Goal: Information Seeking & Learning: Learn about a topic

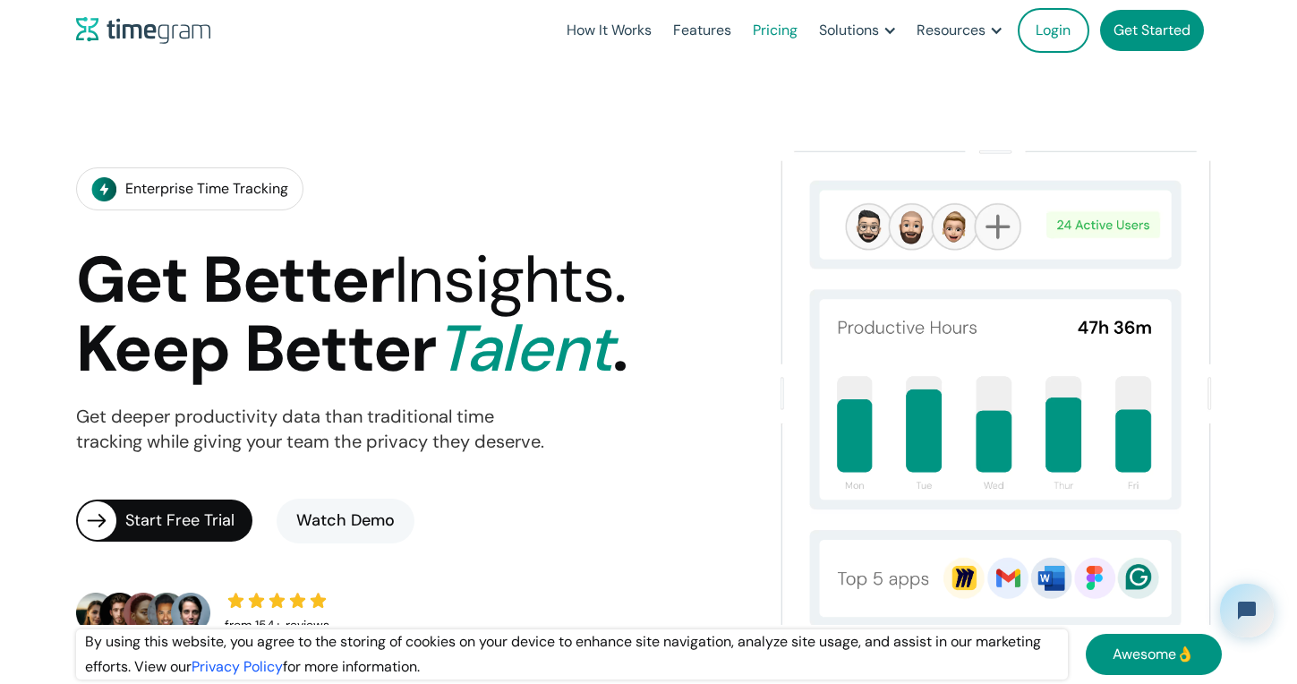
click at [783, 30] on link "Pricing" at bounding box center [775, 30] width 66 height 61
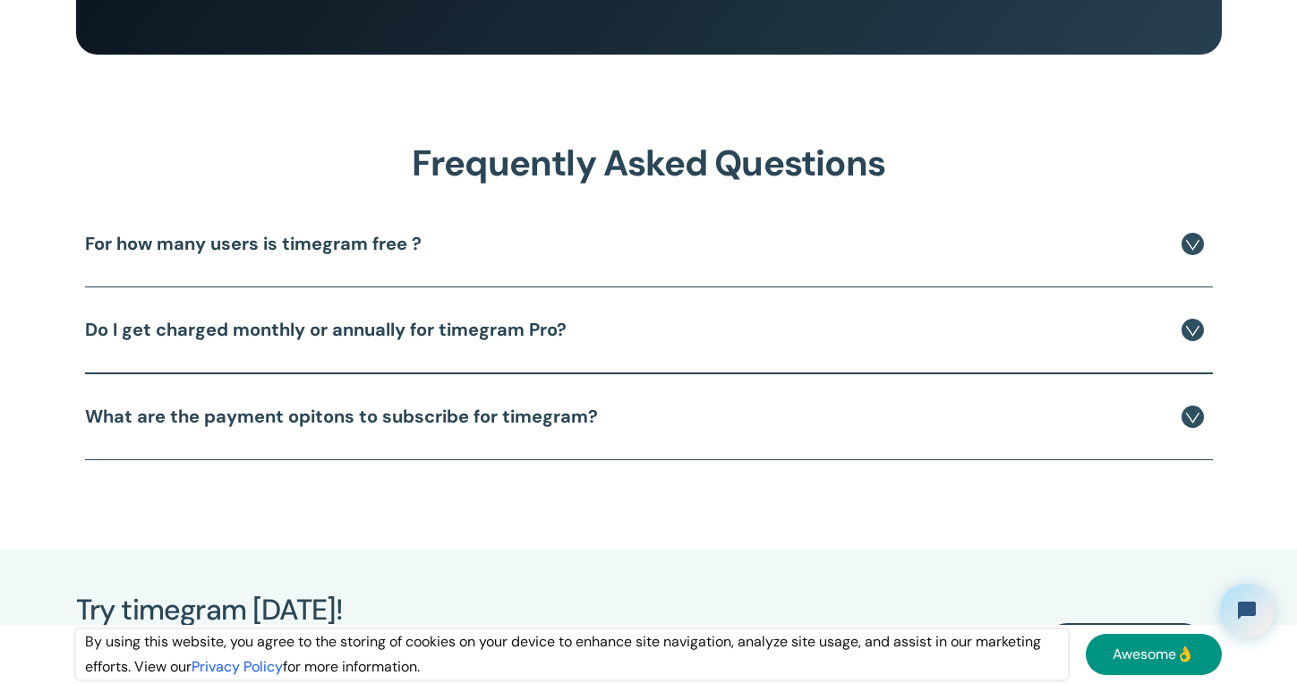
scroll to position [3850, 0]
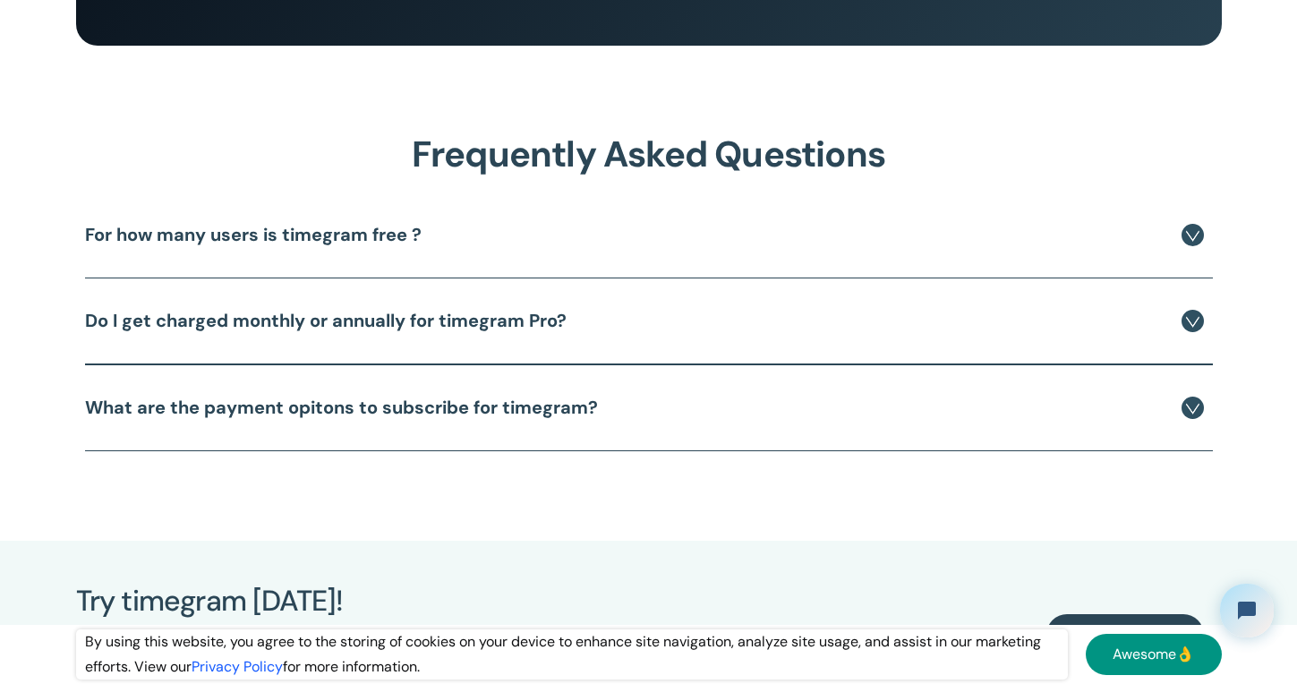
click at [222, 235] on h4 "For how many users is timegram free ?" at bounding box center [253, 235] width 337 height 22
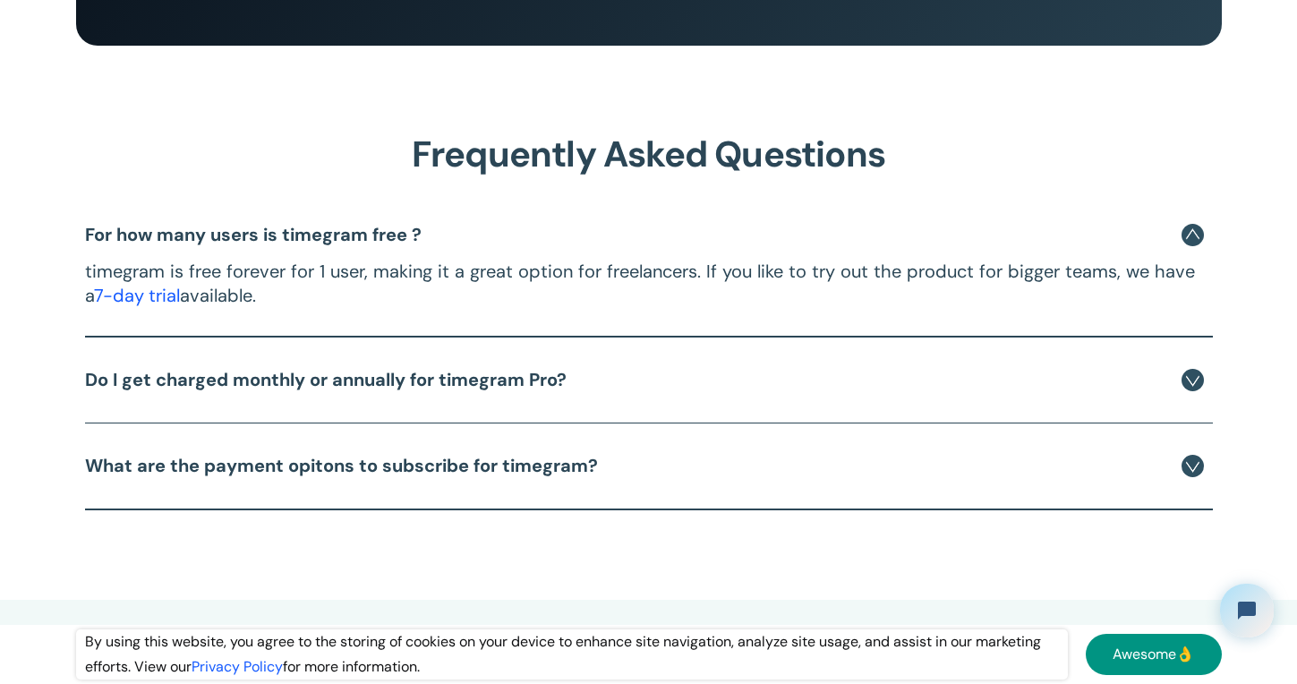
click at [243, 233] on h4 "For how many users is timegram free ?" at bounding box center [253, 235] width 337 height 22
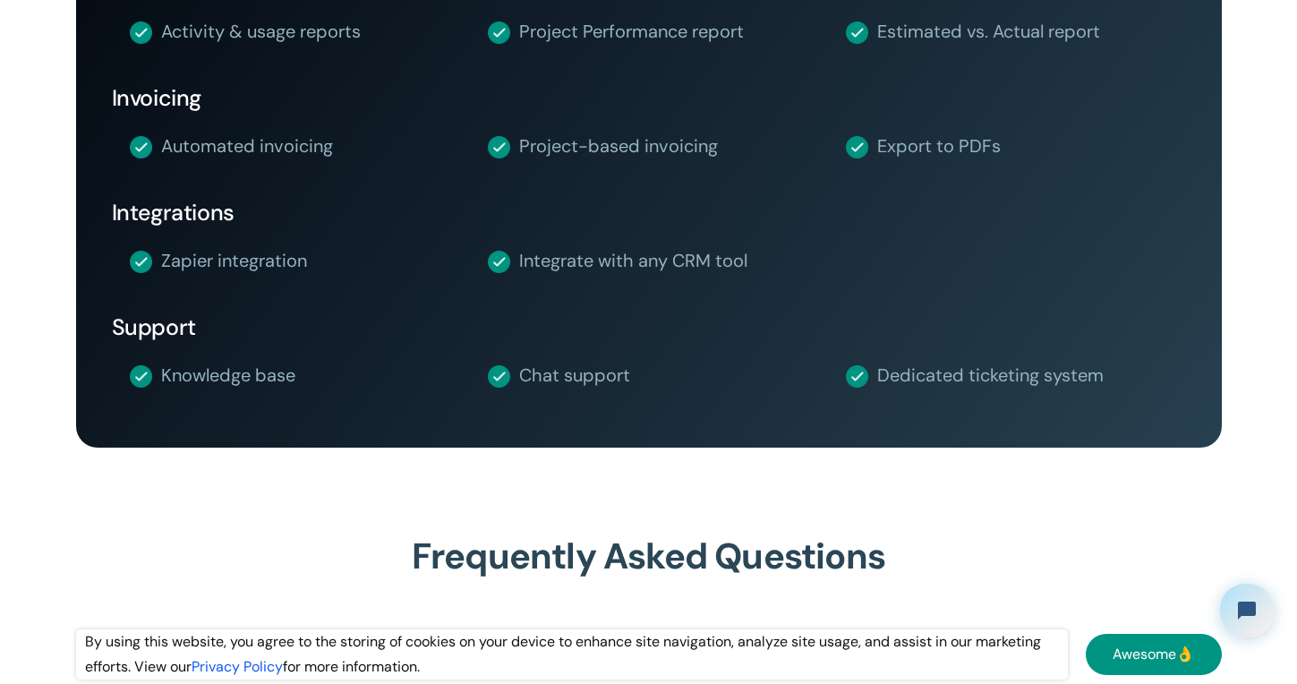
scroll to position [3133, 0]
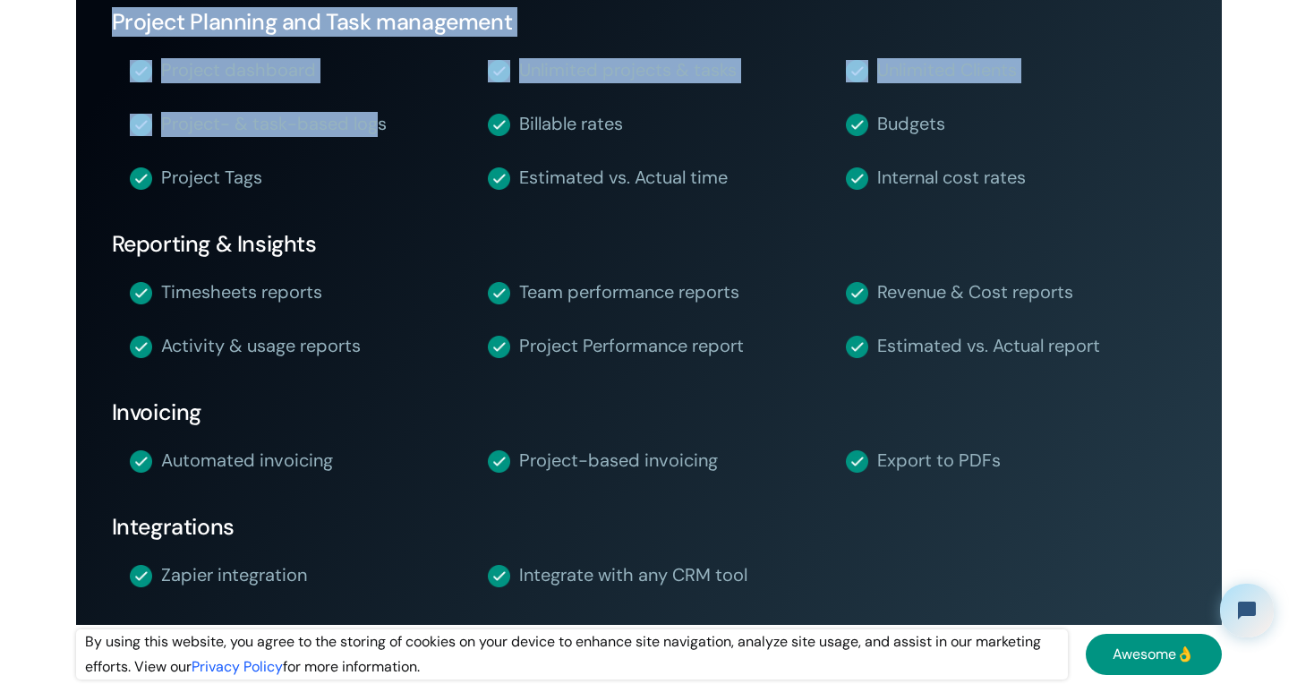
drag, startPoint x: 114, startPoint y: 22, endPoint x: 376, endPoint y: 126, distance: 282.1
click at [376, 126] on div "Features Team Management Team overview dashboard Unlimited users Unlimited team…" at bounding box center [649, 126] width 1146 height 1271
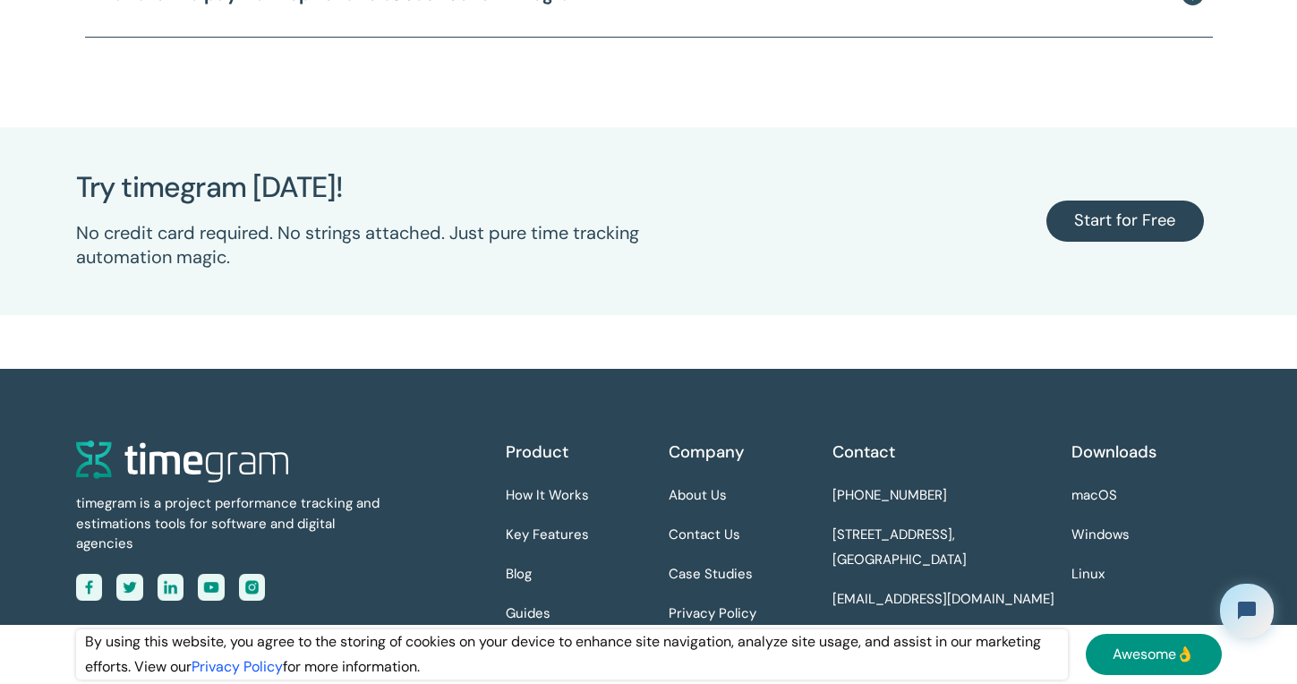
scroll to position [4455, 0]
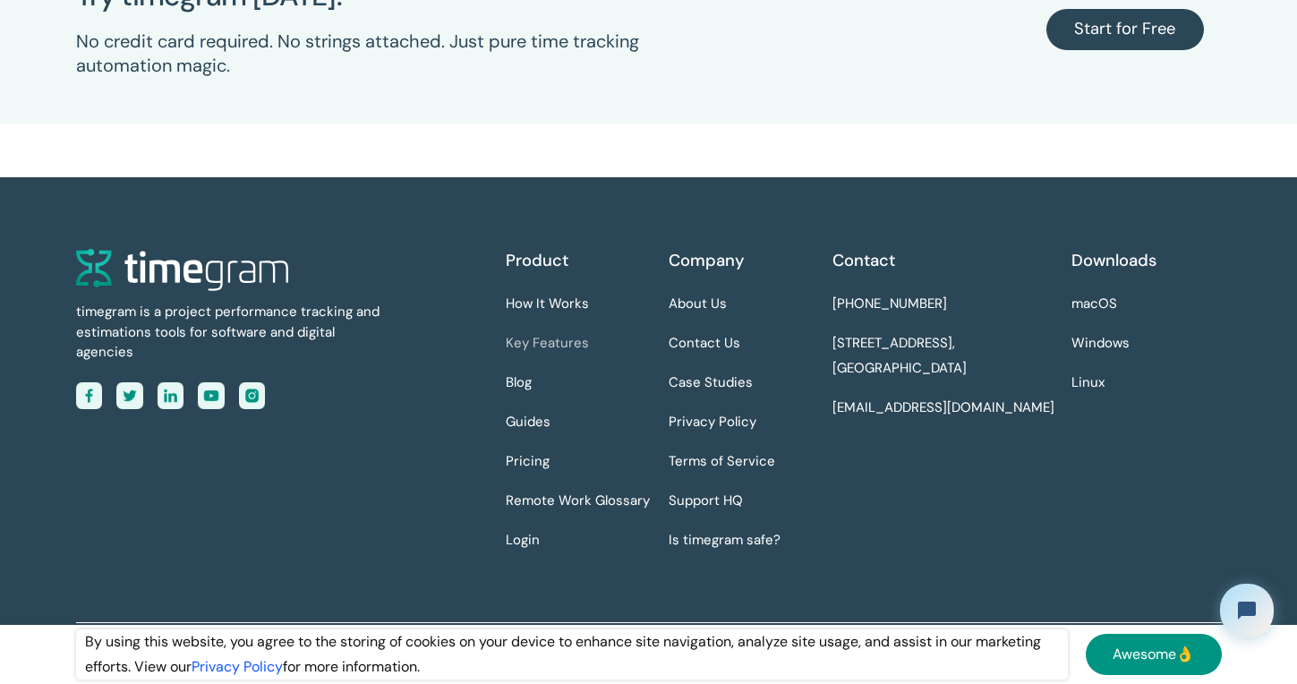
click at [552, 339] on link "Key Features" at bounding box center [547, 343] width 83 height 25
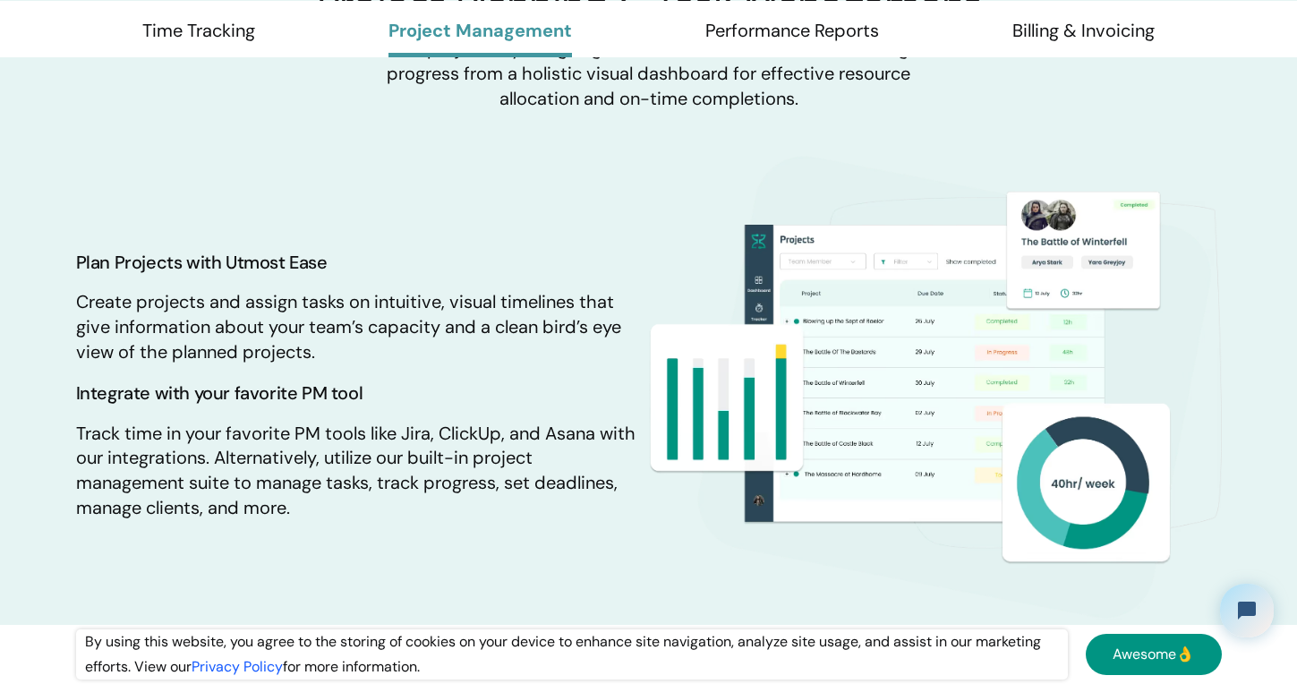
scroll to position [1791, 0]
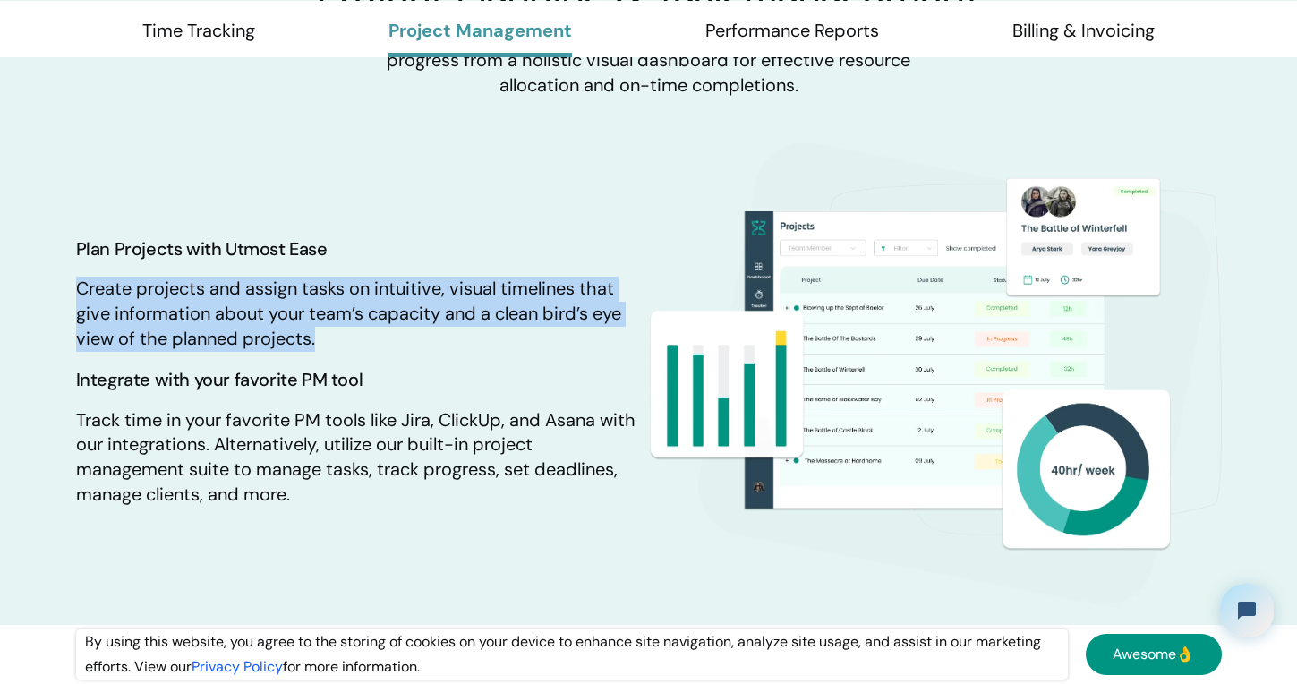
drag, startPoint x: 50, startPoint y: 290, endPoint x: 342, endPoint y: 346, distance: 297.1
drag, startPoint x: 342, startPoint y: 346, endPoint x: 334, endPoint y: 356, distance: 13.4
click at [335, 356] on div "Plan Projects with Utmost Ease Create projects and assign tasks on intuitive, v…" at bounding box center [358, 373] width 564 height 269
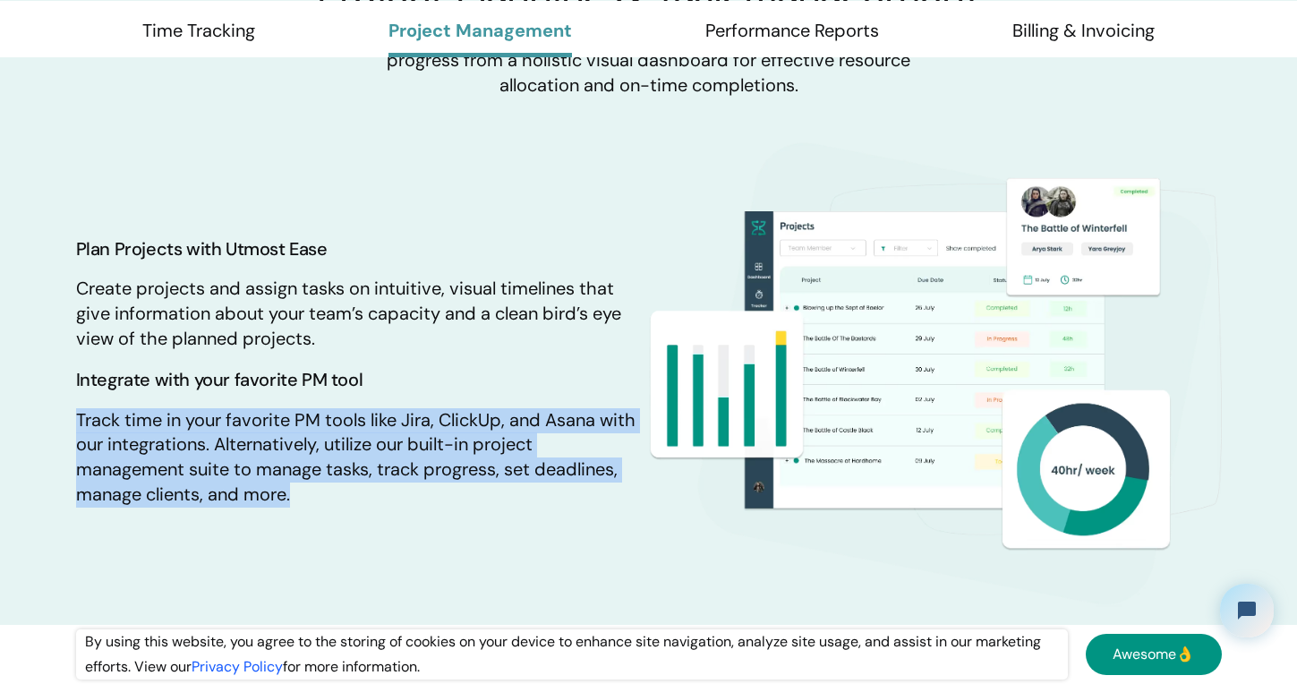
drag, startPoint x: 69, startPoint y: 421, endPoint x: 338, endPoint y: 496, distance: 279.8
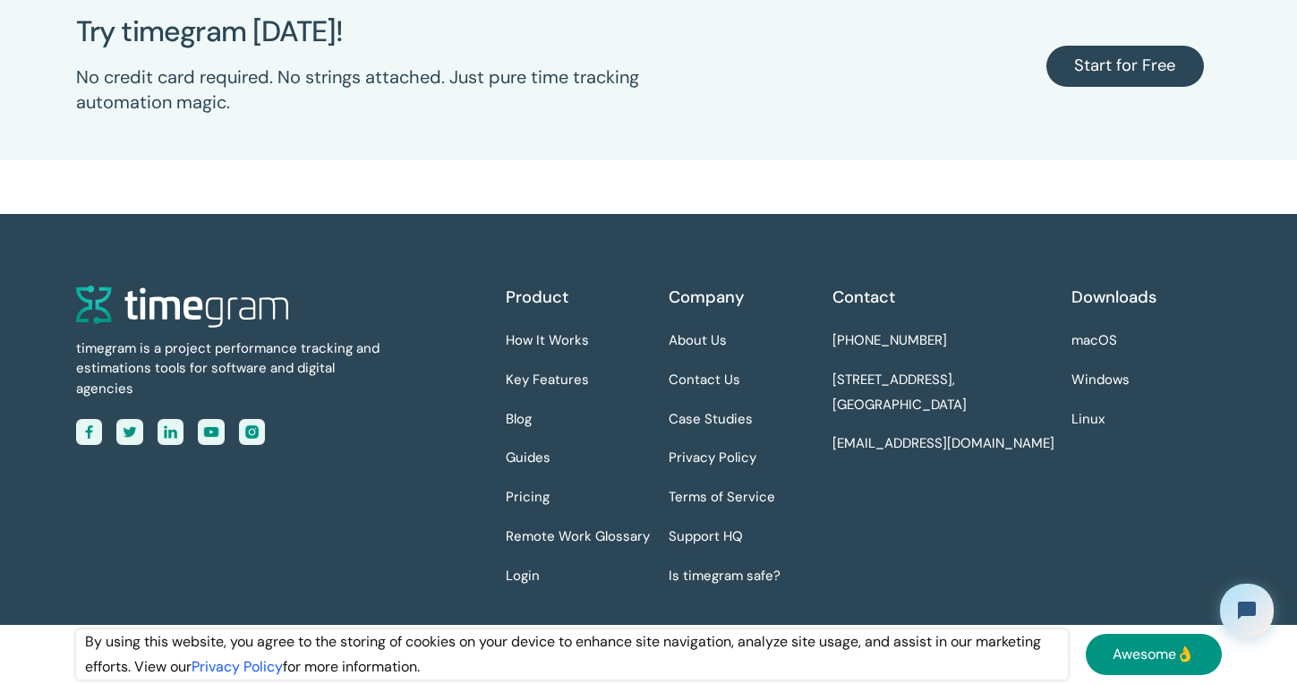
scroll to position [5278, 0]
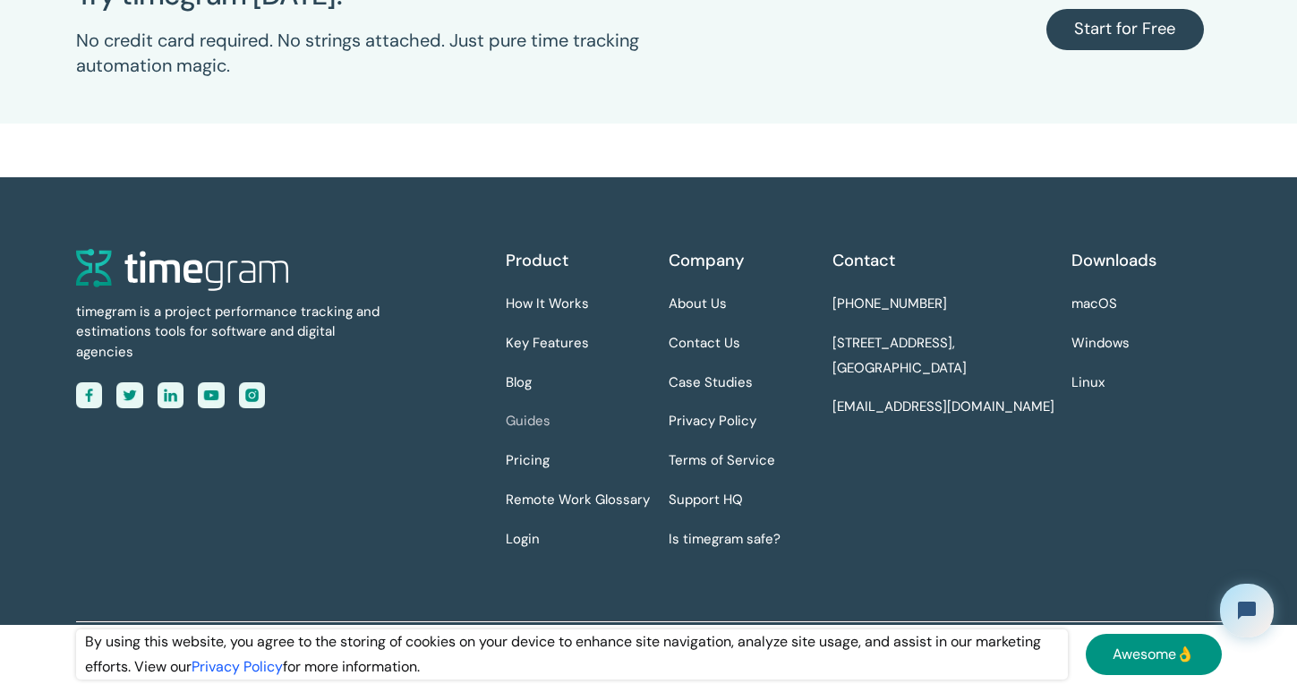
click at [524, 417] on link "Guides" at bounding box center [528, 421] width 45 height 25
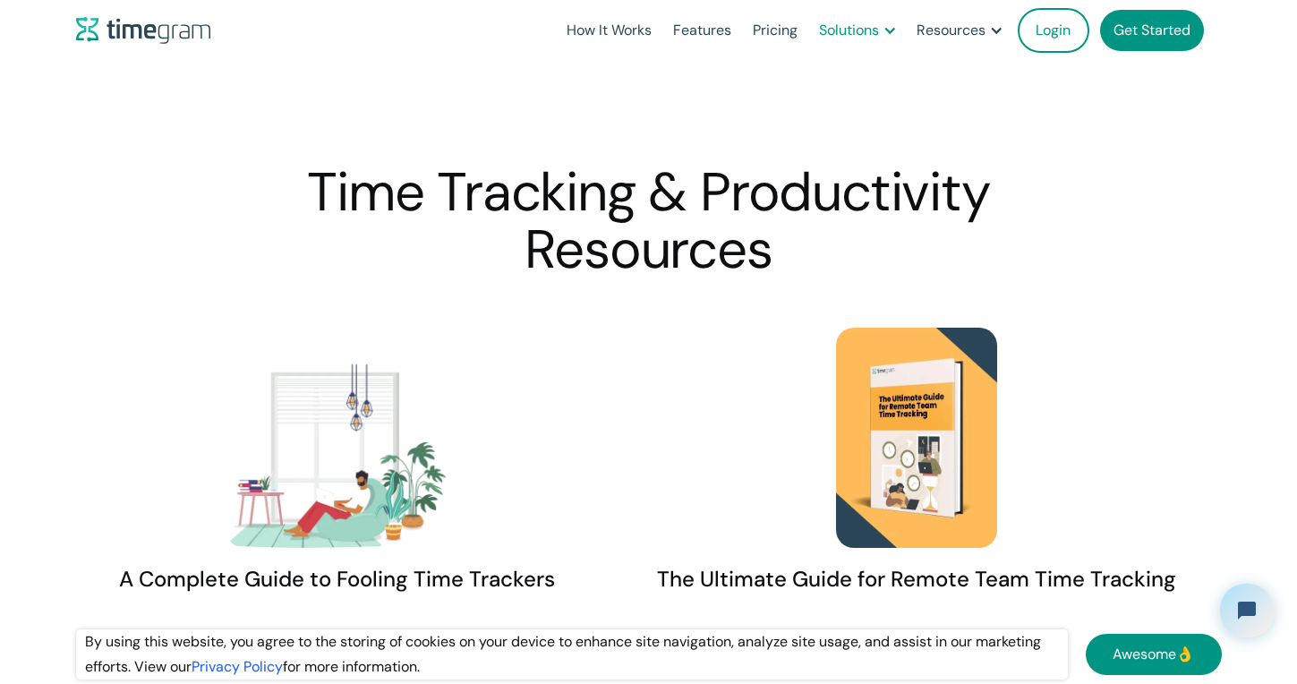
click at [856, 33] on div "Solutions" at bounding box center [849, 30] width 60 height 25
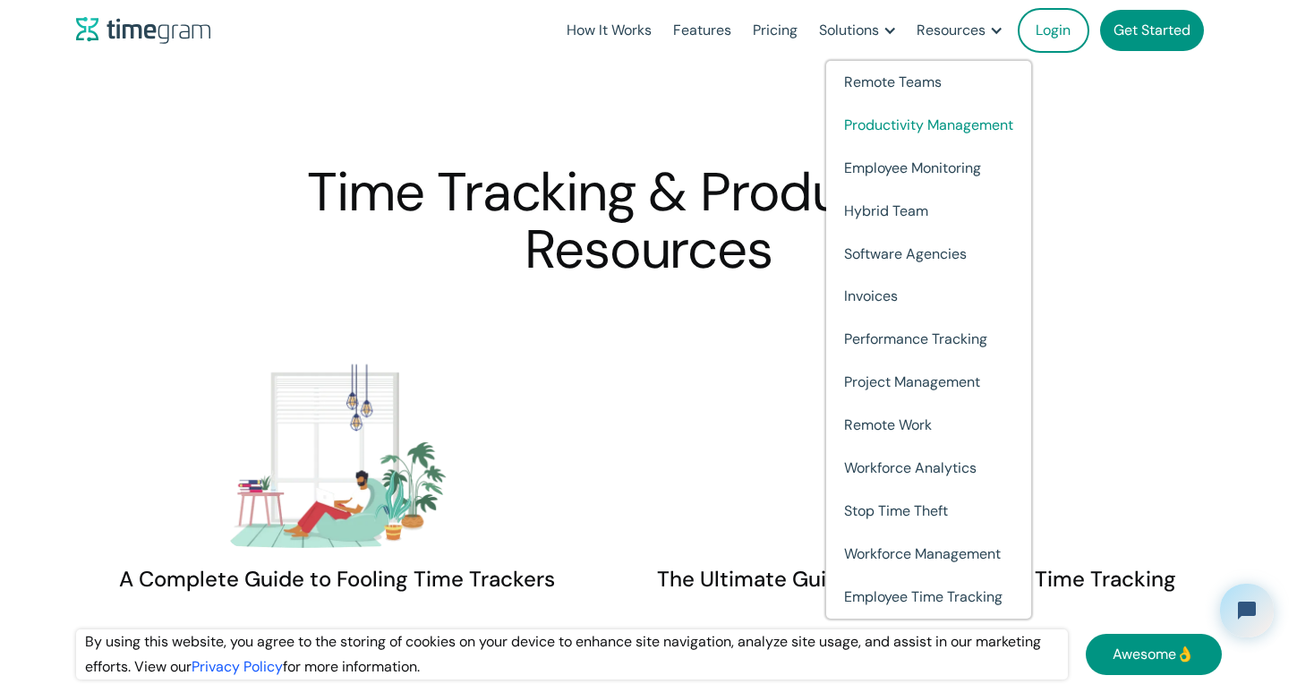
click at [893, 118] on link "Productivity Management" at bounding box center [928, 125] width 205 height 43
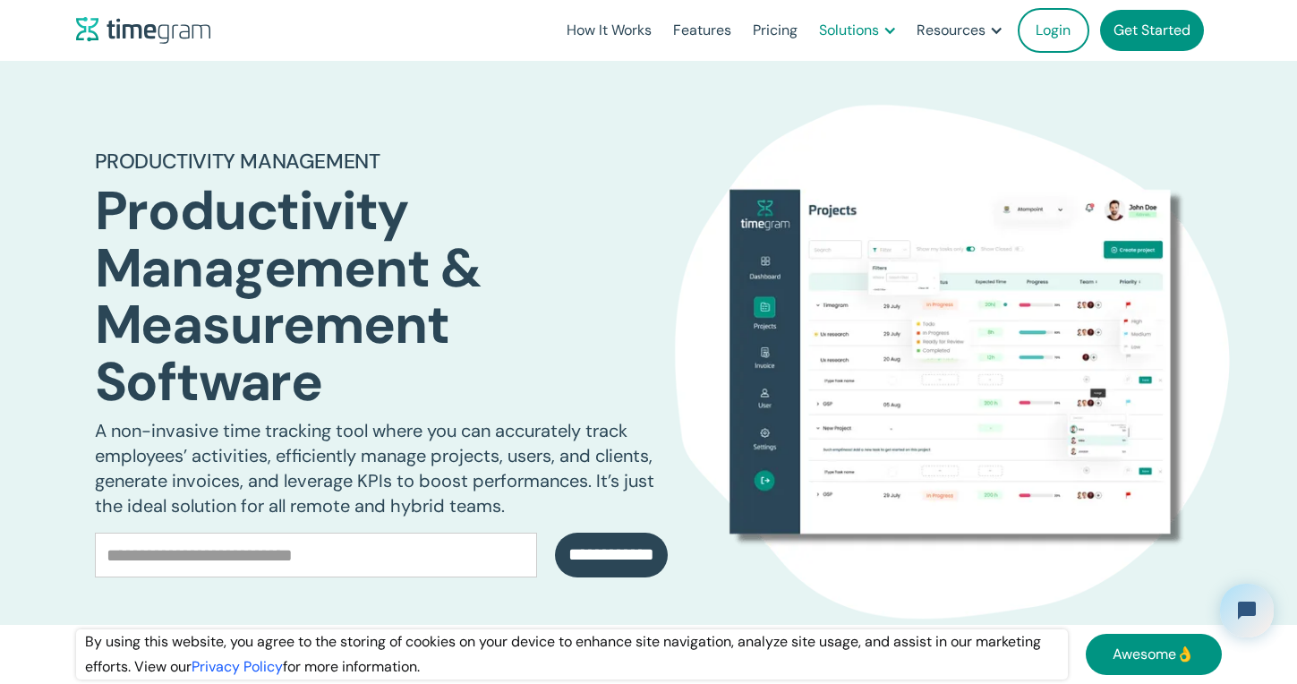
click at [895, 30] on div at bounding box center [890, 30] width 14 height 14
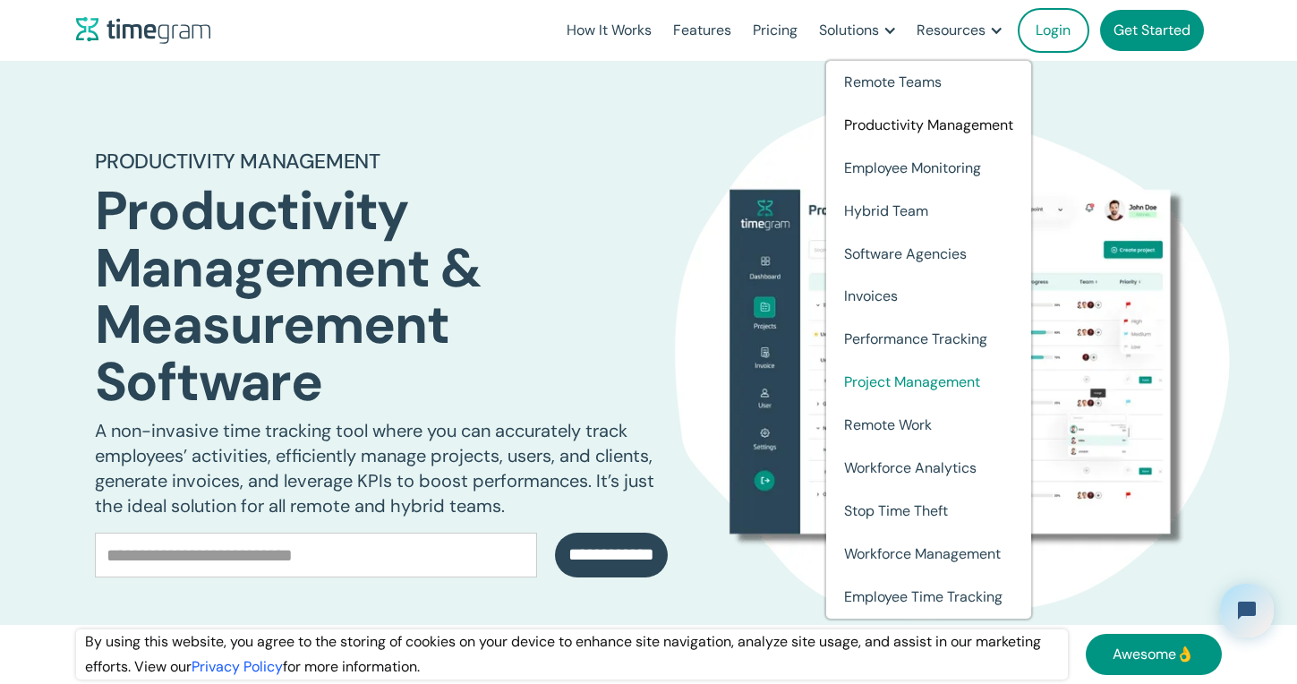
click at [950, 384] on link "Project Management" at bounding box center [928, 382] width 205 height 43
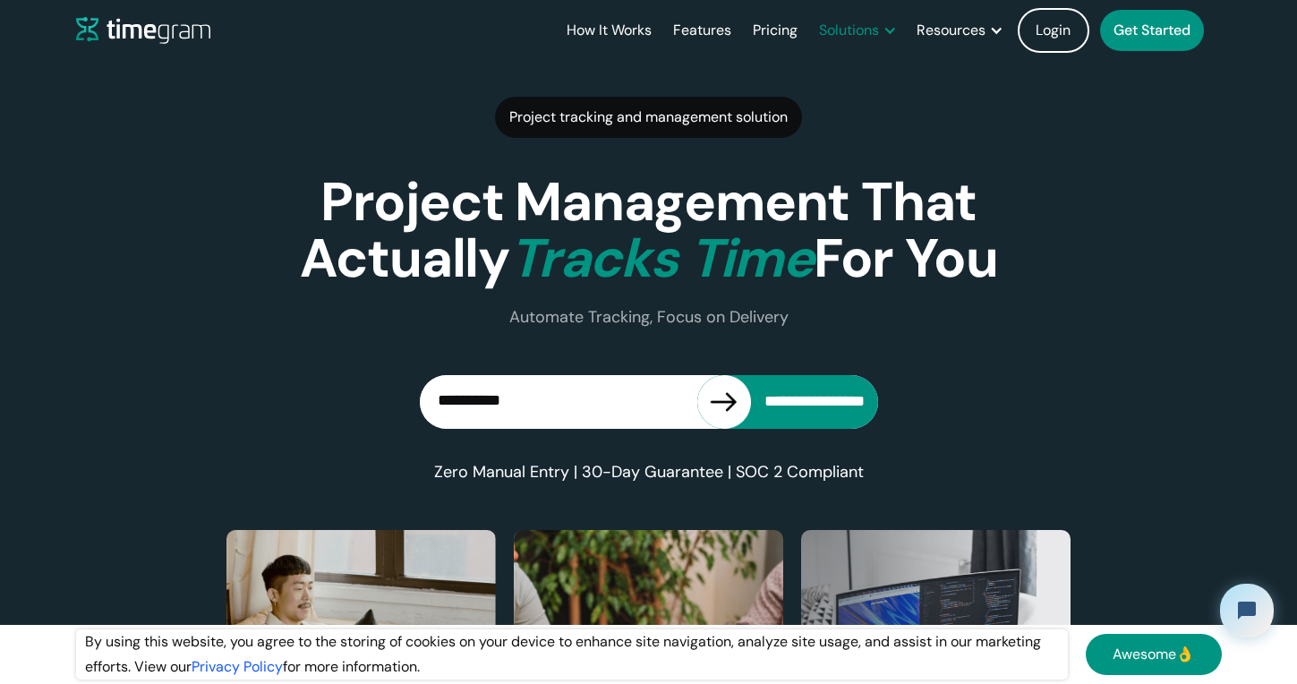
click at [881, 29] on div "Solutions" at bounding box center [857, 30] width 98 height 61
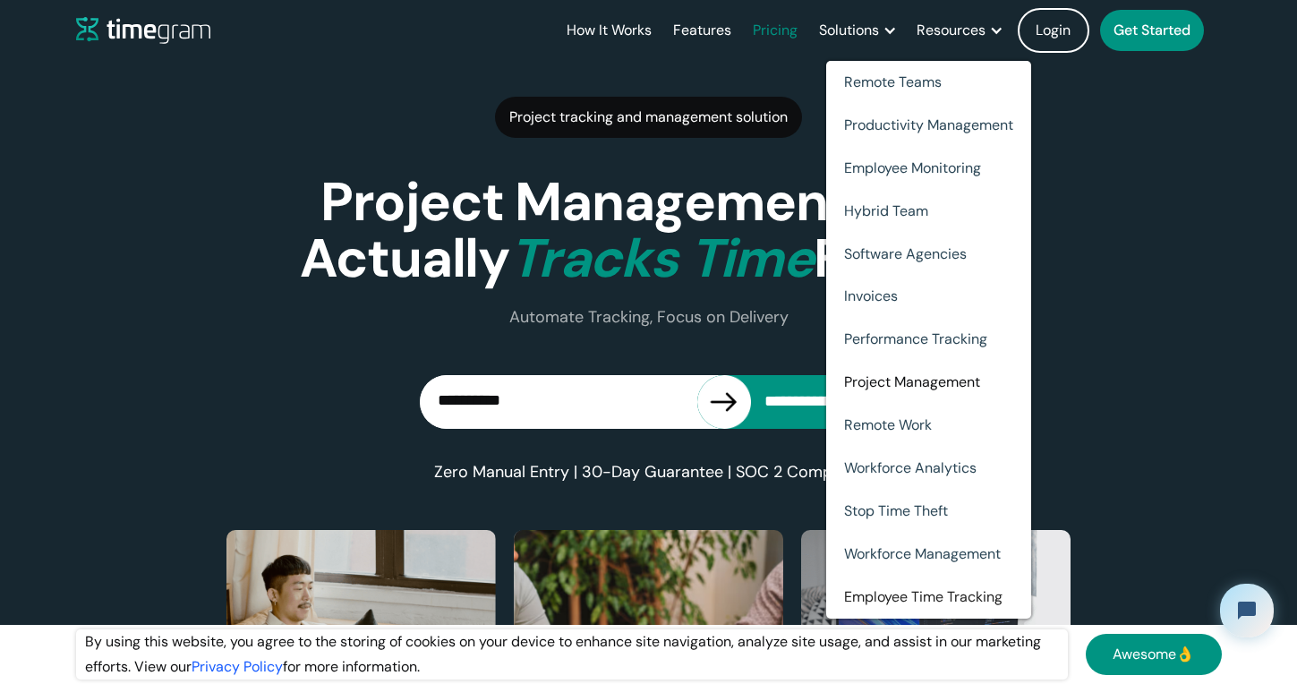
click at [784, 23] on link "Pricing" at bounding box center [775, 30] width 66 height 61
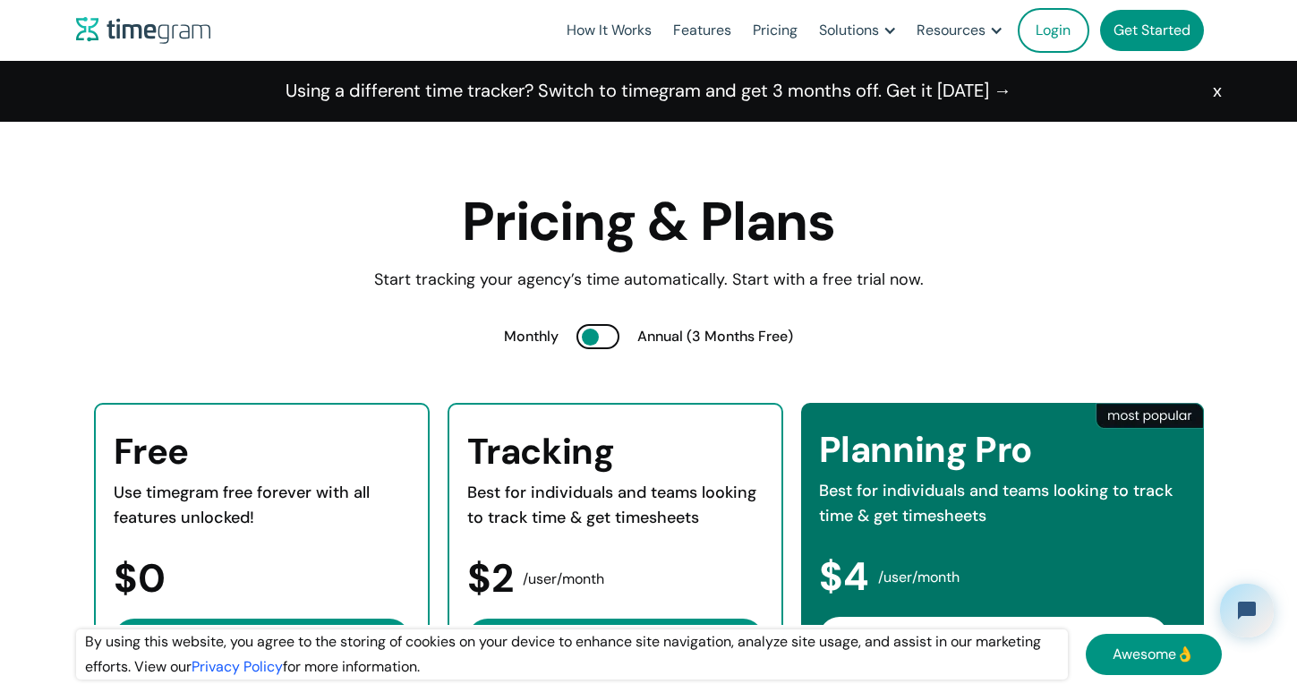
click at [594, 329] on div at bounding box center [598, 336] width 43 height 25
click at [594, 339] on div at bounding box center [590, 337] width 17 height 17
click at [592, 333] on div at bounding box center [598, 336] width 43 height 25
click at [868, 32] on div "Solutions" at bounding box center [849, 30] width 60 height 25
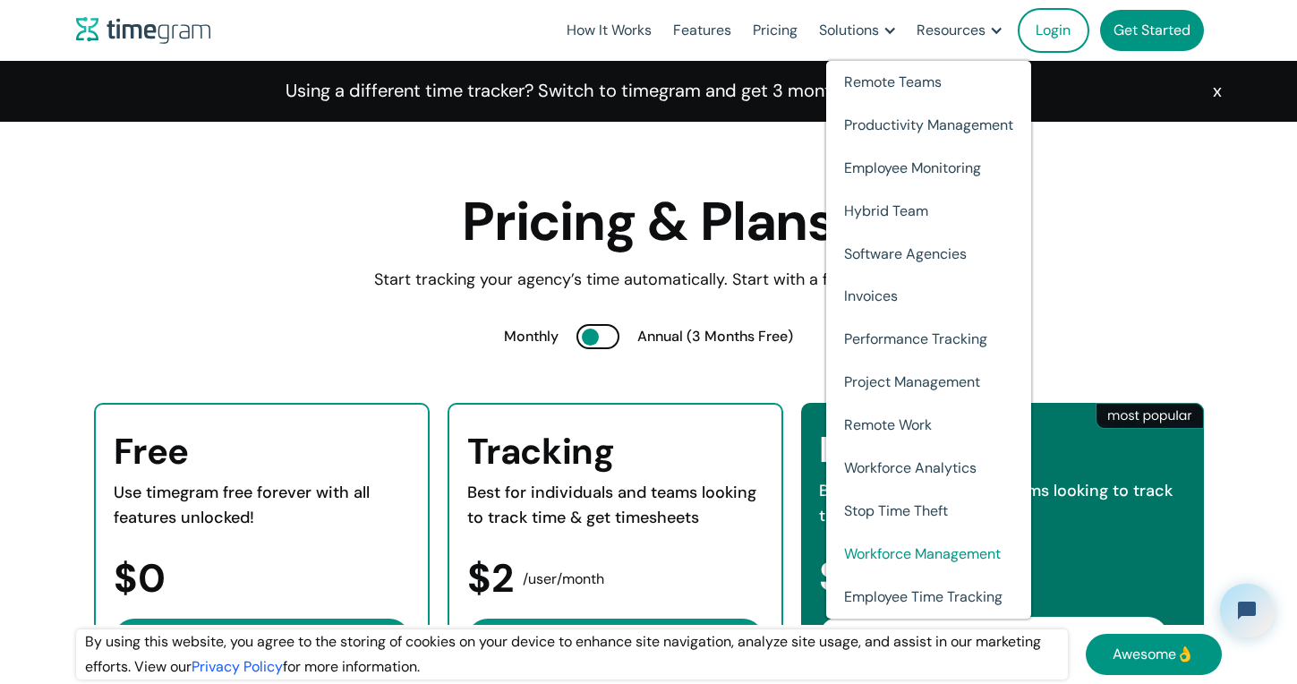
click at [964, 557] on link "Workforce Management" at bounding box center [928, 554] width 205 height 43
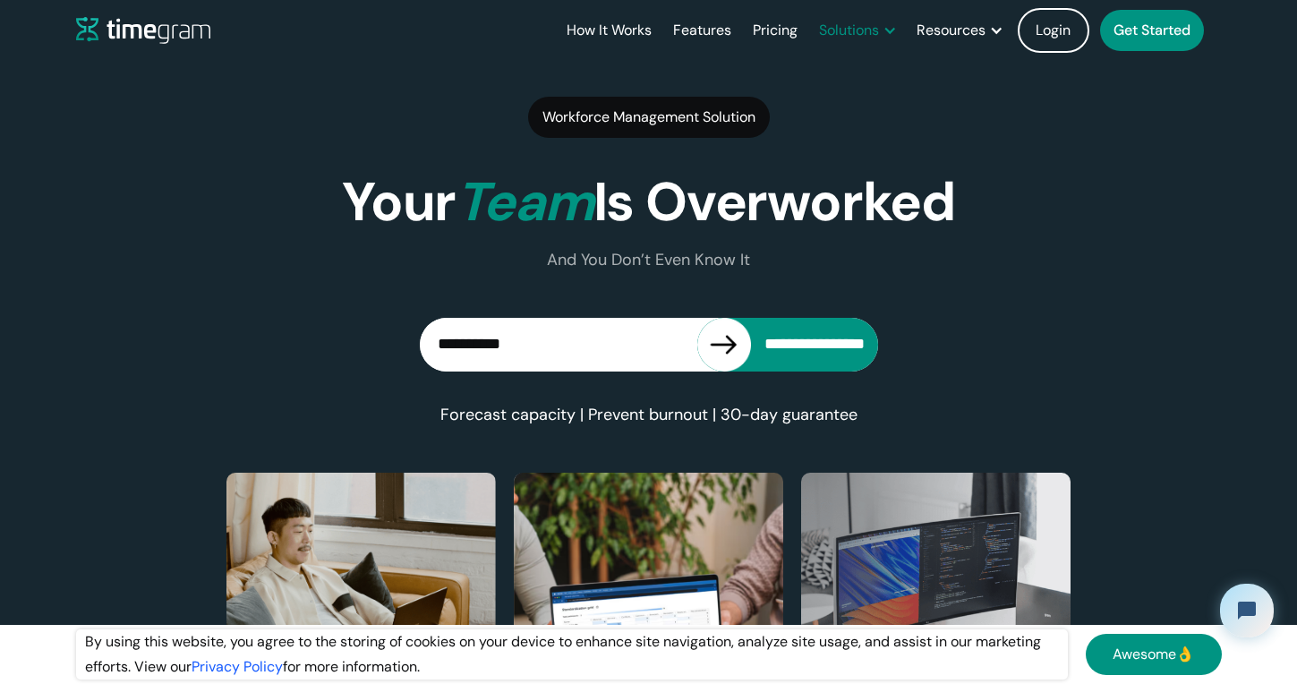
click at [868, 26] on div "Solutions" at bounding box center [849, 30] width 60 height 25
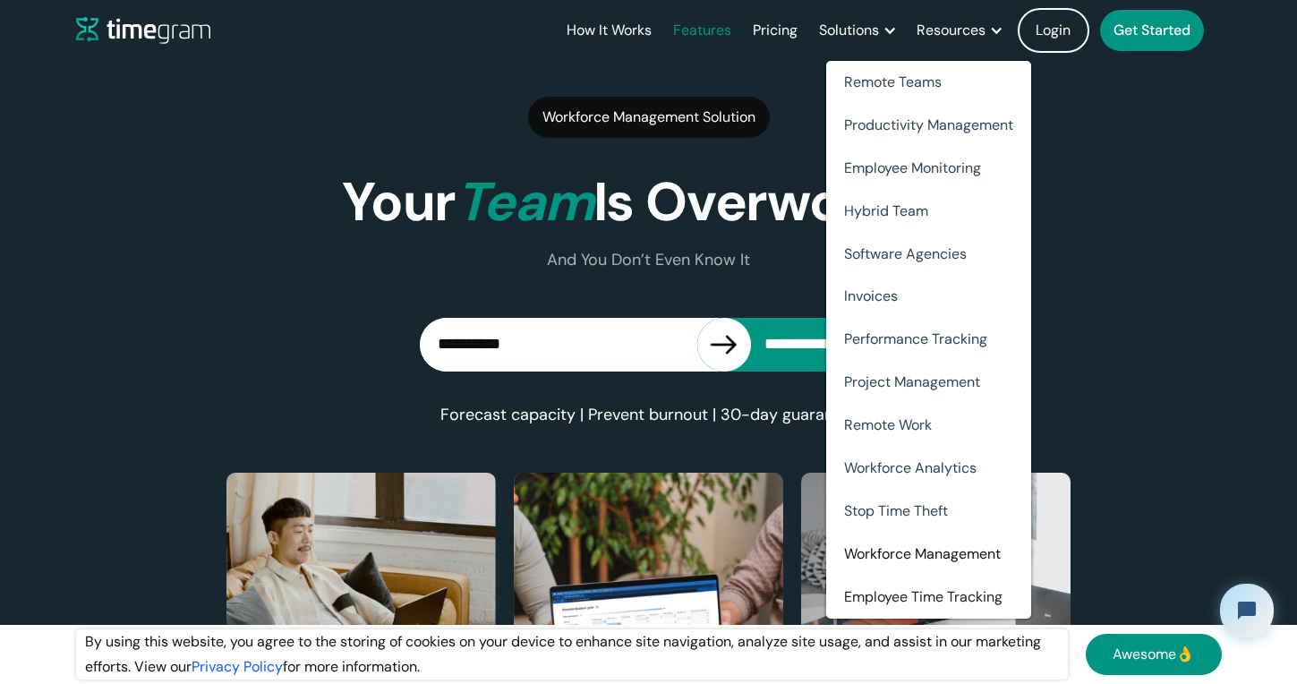
click at [680, 38] on link "Features" at bounding box center [702, 30] width 80 height 61
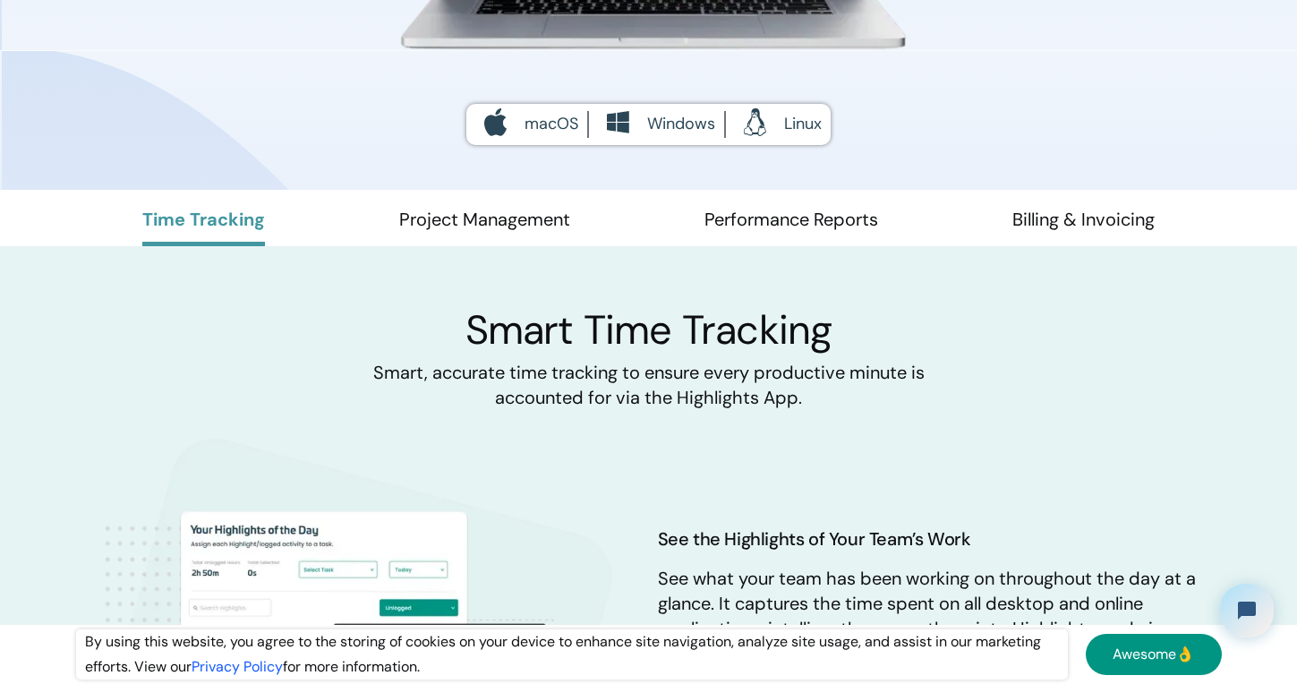
scroll to position [716, 0]
click at [1062, 220] on link "Billing & Invoicing" at bounding box center [1084, 226] width 142 height 38
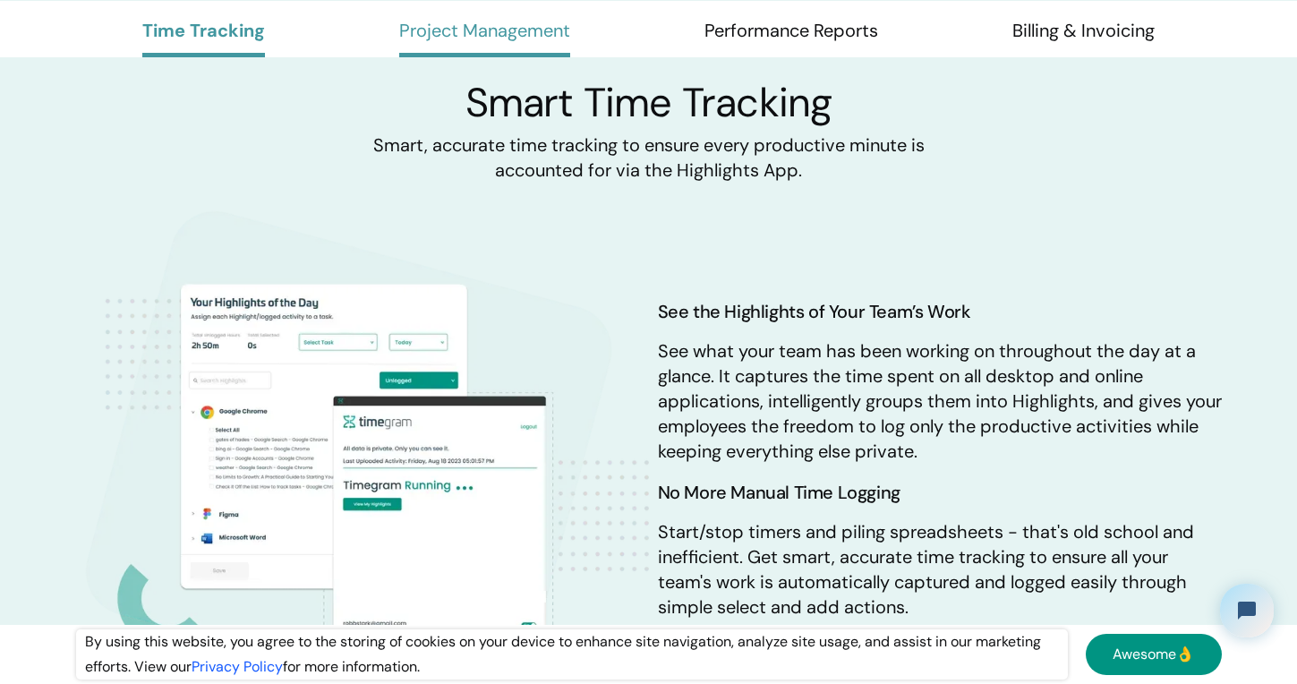
click at [493, 34] on link "Project Management" at bounding box center [484, 38] width 171 height 38
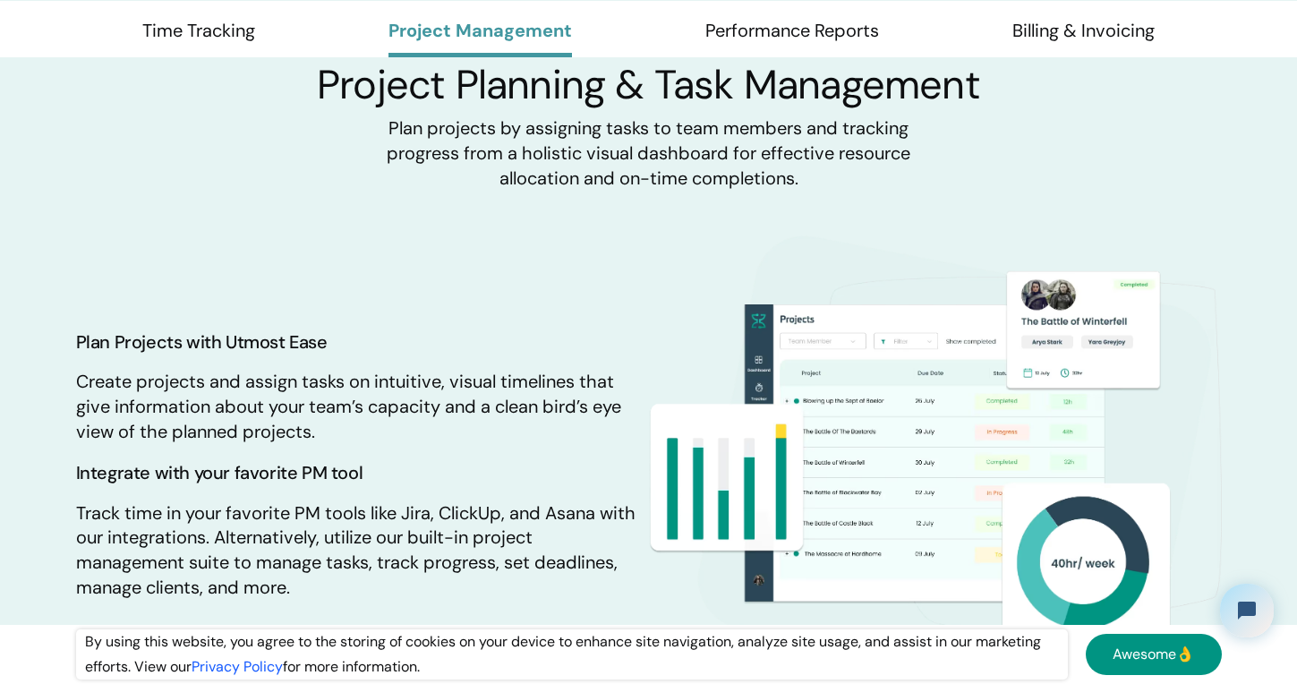
scroll to position [1698, 0]
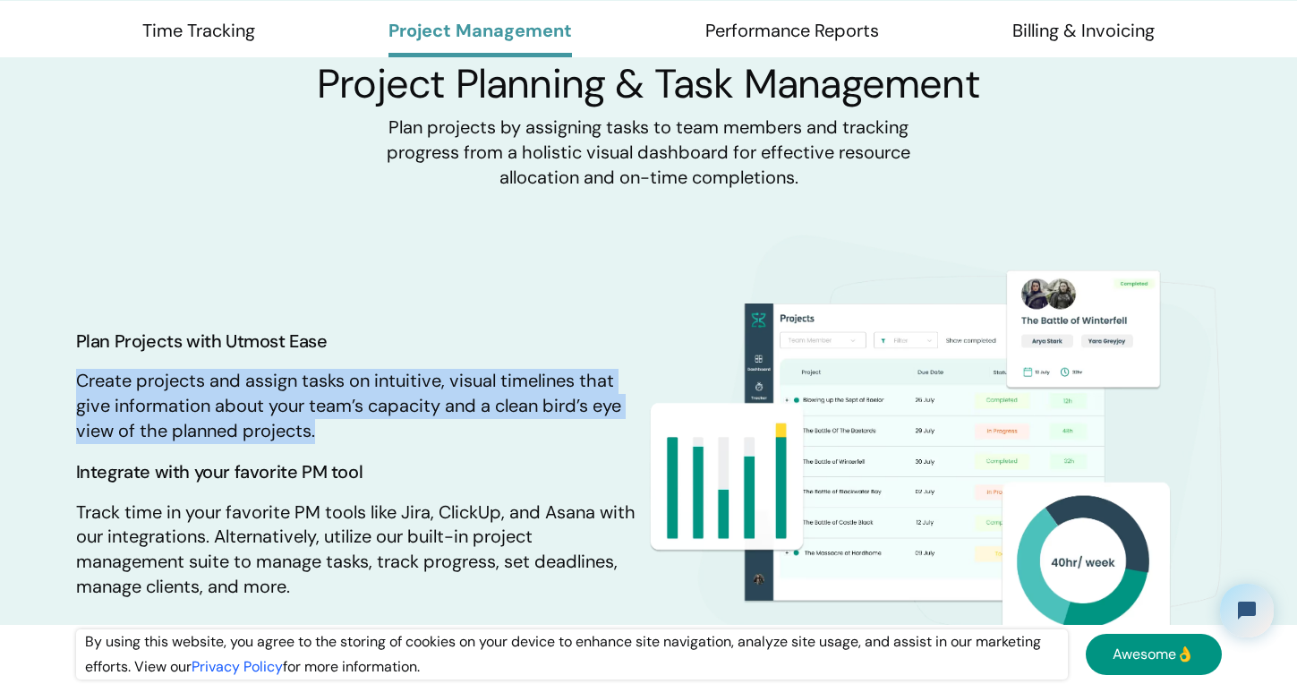
drag, startPoint x: 64, startPoint y: 380, endPoint x: 319, endPoint y: 436, distance: 261.3
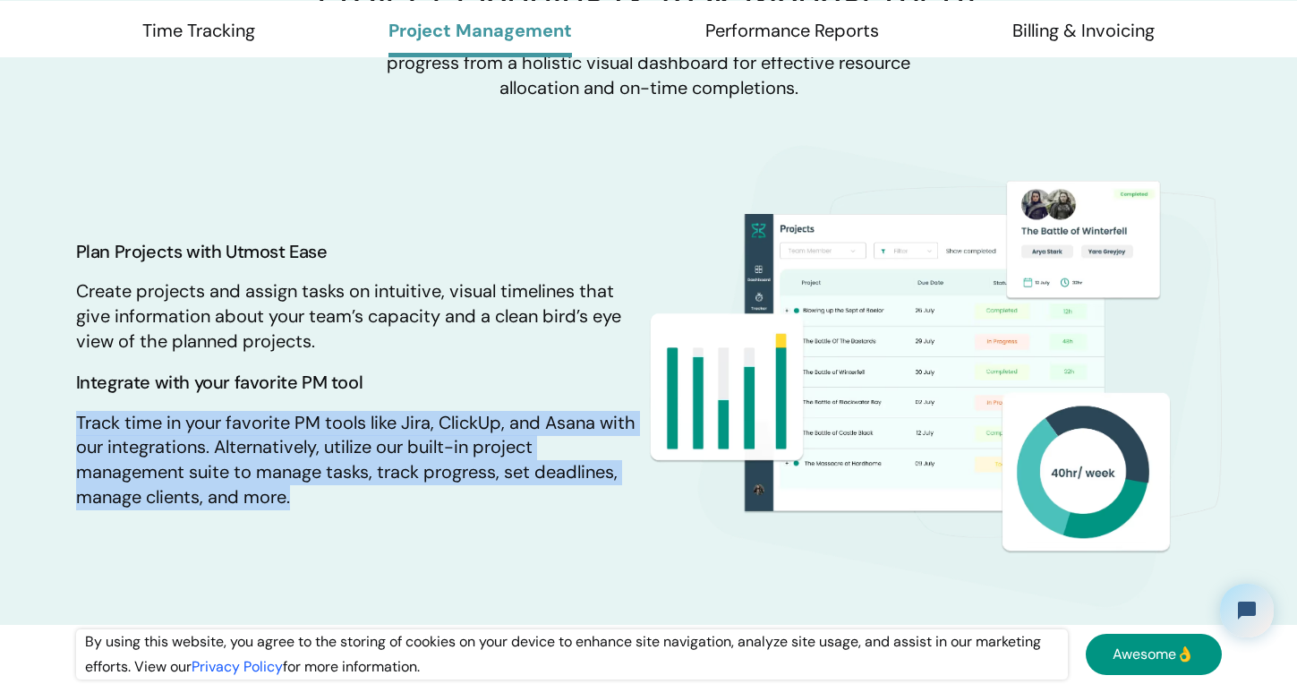
drag, startPoint x: 56, startPoint y: 422, endPoint x: 315, endPoint y: 492, distance: 268.9
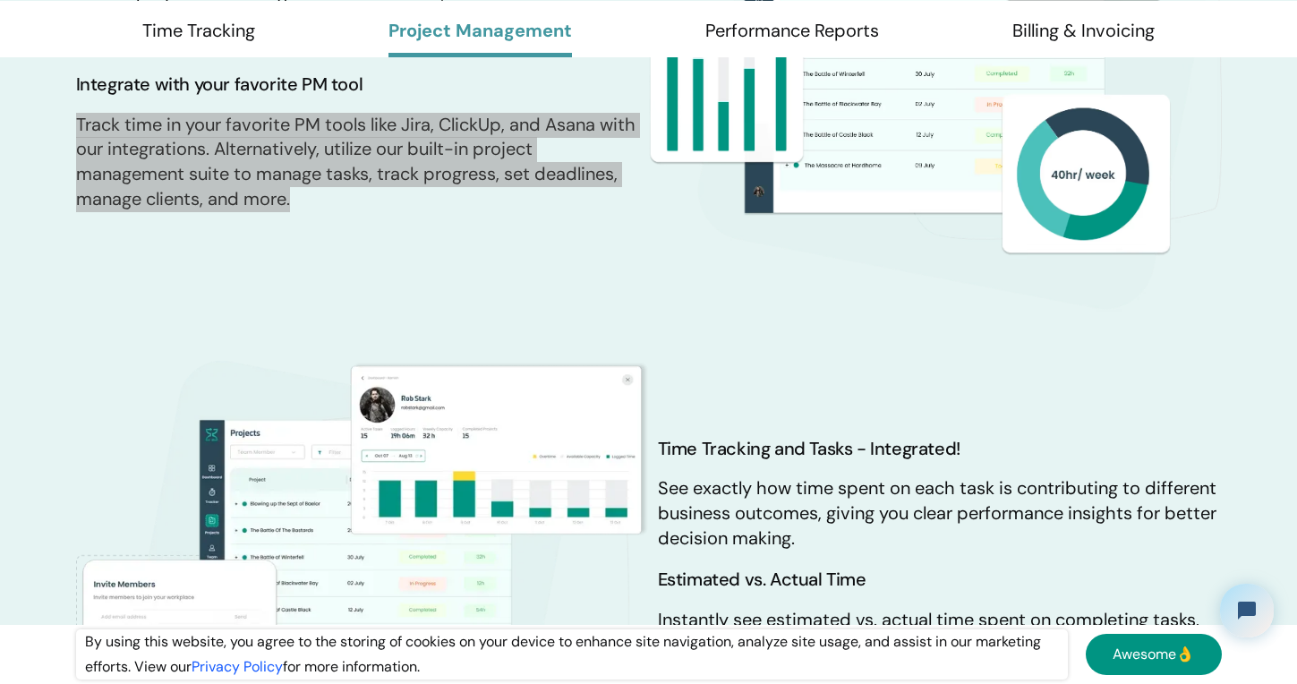
scroll to position [2235, 0]
